Goal: Information Seeking & Learning: Learn about a topic

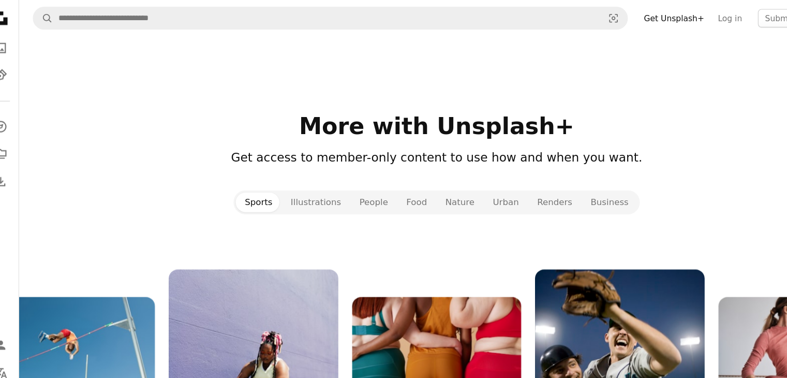
scroll to position [1045, 0]
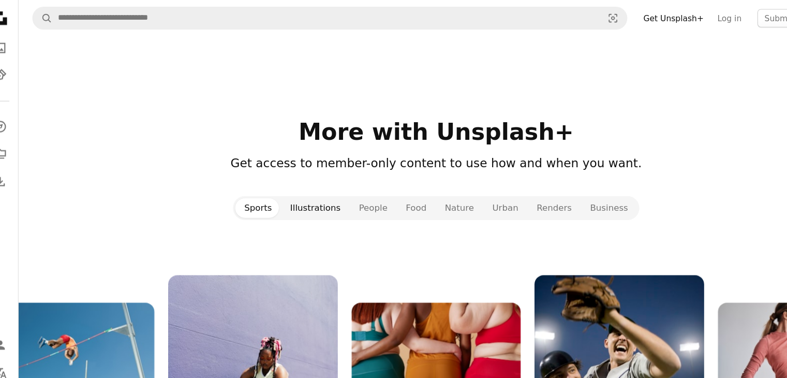
click at [313, 188] on button "Illustrations" at bounding box center [301, 188] width 62 height 18
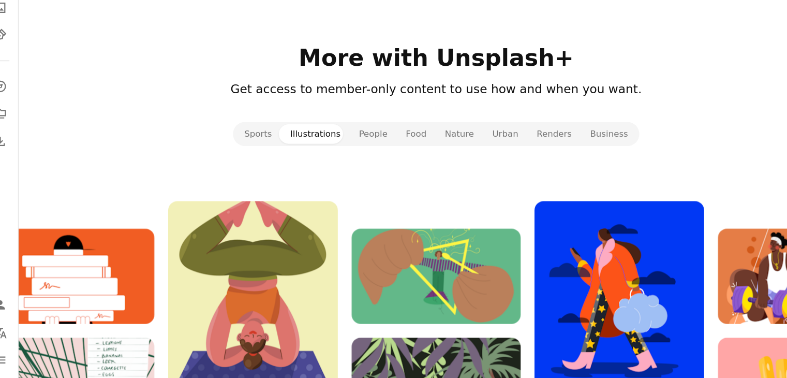
scroll to position [1077, 0]
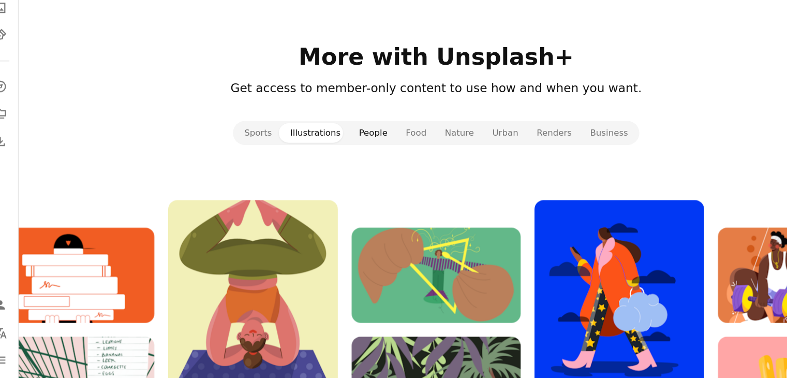
click at [354, 157] on button "People" at bounding box center [353, 157] width 42 height 18
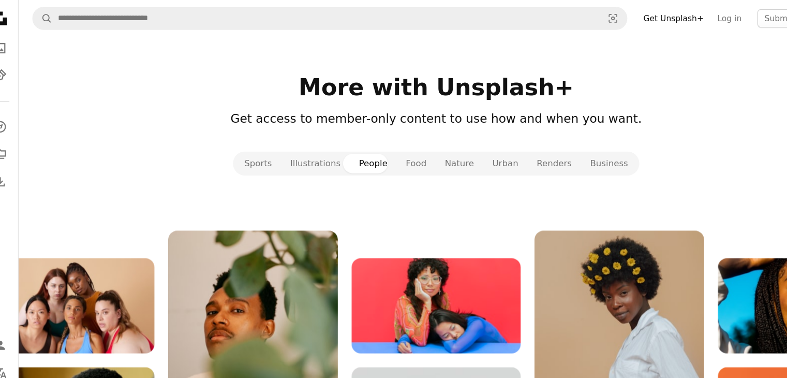
scroll to position [1085, 0]
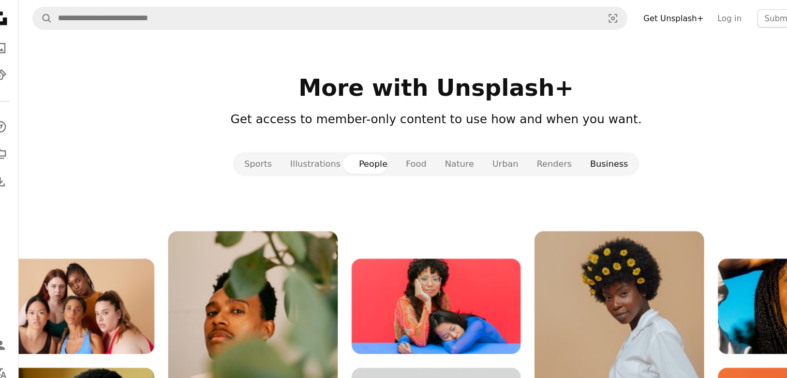
click at [552, 147] on button "Business" at bounding box center [566, 148] width 51 height 18
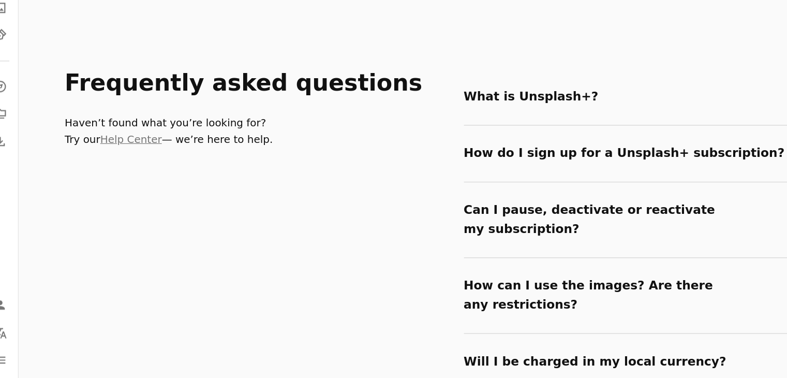
scroll to position [1639, 0]
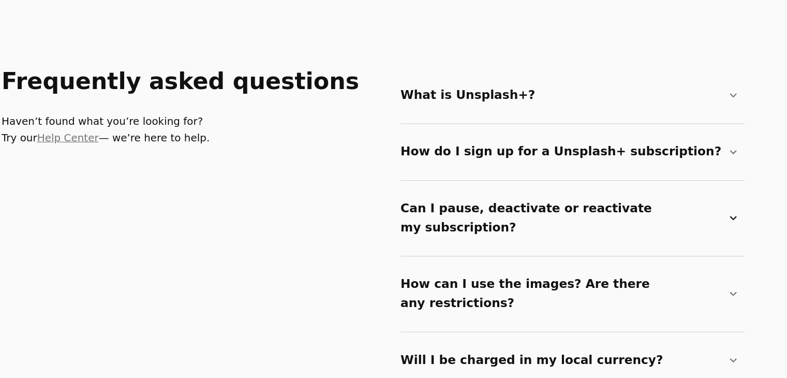
click at [459, 230] on summary "Can I pause, deactivate or reactivate my subscription? Chevron down" at bounding box center [588, 233] width 306 height 51
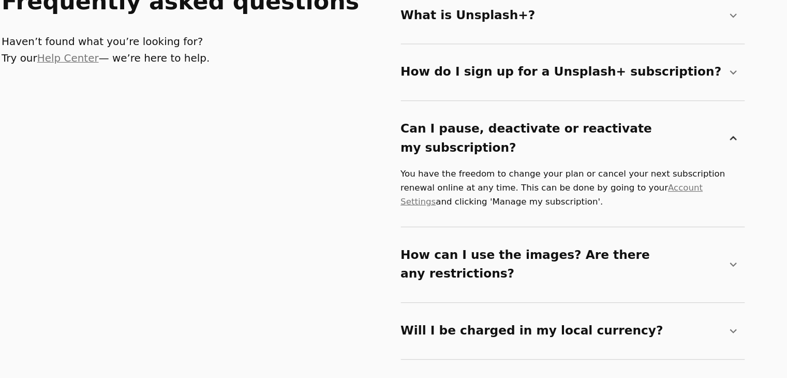
scroll to position [1718, 0]
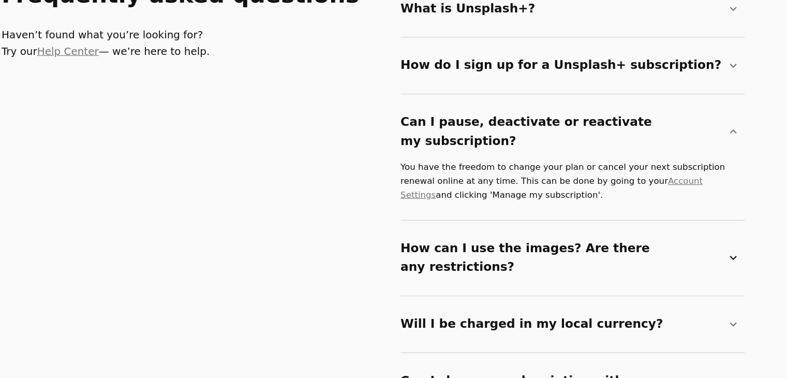
click at [484, 252] on summary "How can I use the images? Are there any restrictions? Chevron down" at bounding box center [588, 269] width 306 height 51
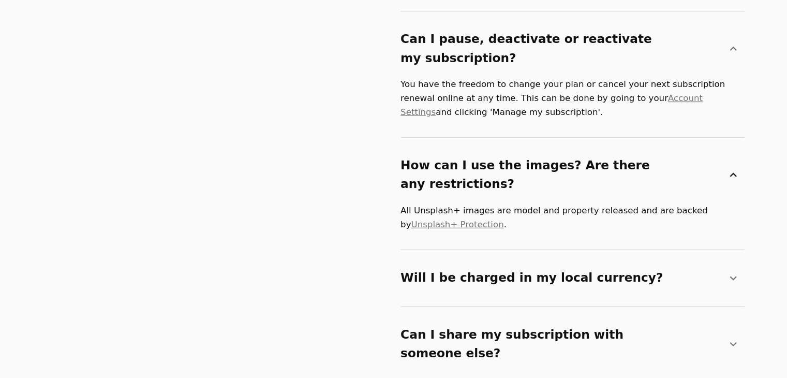
scroll to position [1795, 0]
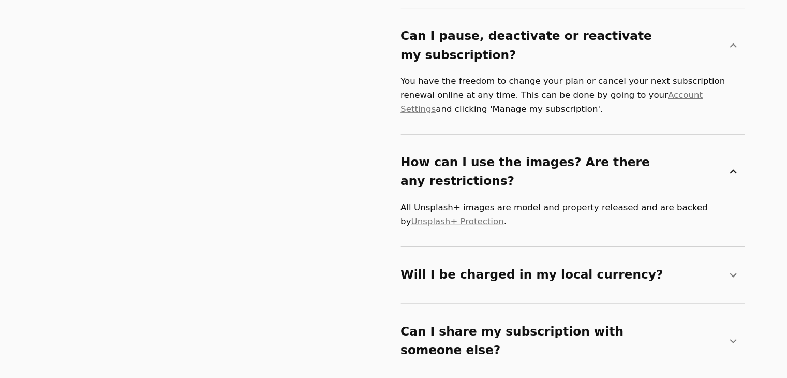
click at [484, 268] on summary "Will I be charged in my local currency? Chevron down" at bounding box center [588, 285] width 306 height 34
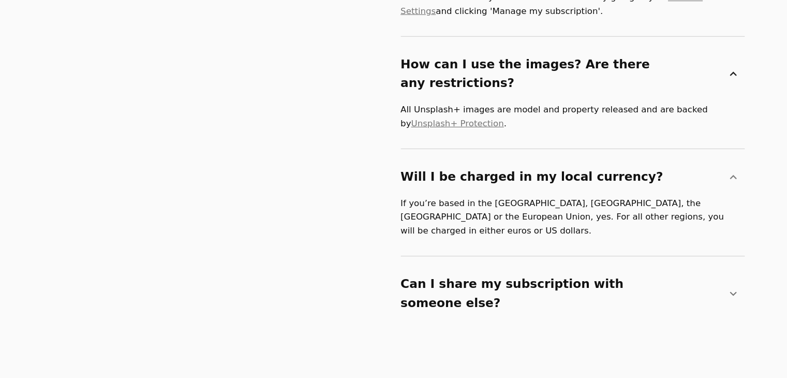
scroll to position [1884, 0]
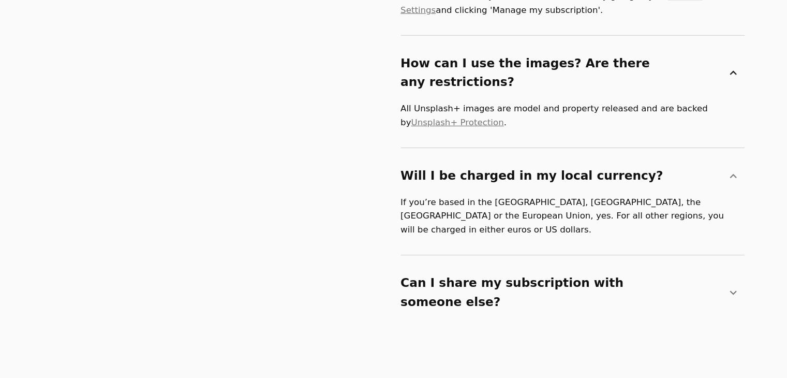
click at [484, 275] on summary "Can I share my subscription with someone else? Chevron down" at bounding box center [588, 300] width 306 height 51
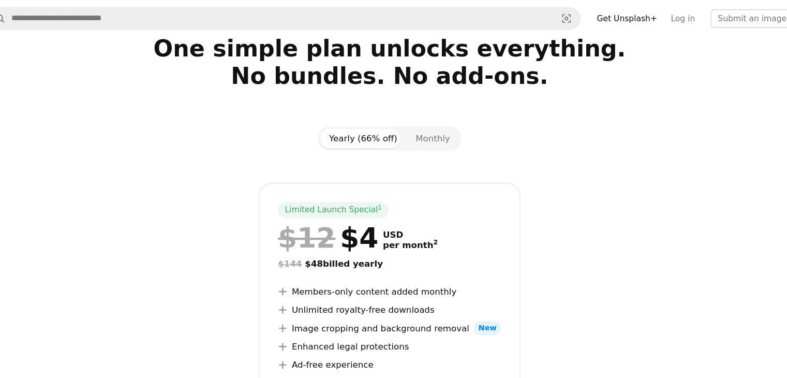
scroll to position [0, 0]
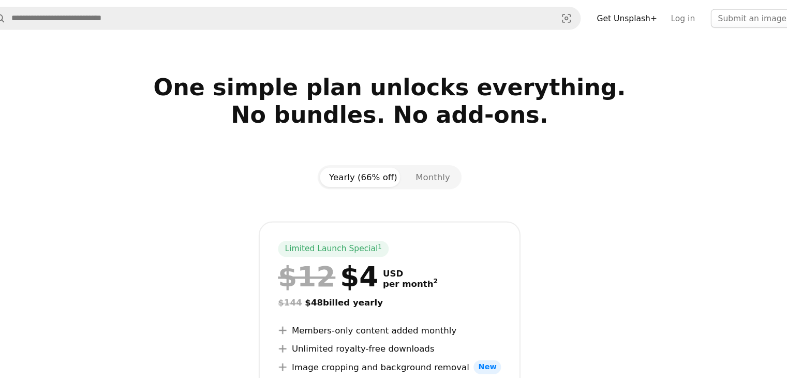
click at [446, 194] on div at bounding box center [410, 185] width 671 height 29
